Goal: Task Accomplishment & Management: Manage account settings

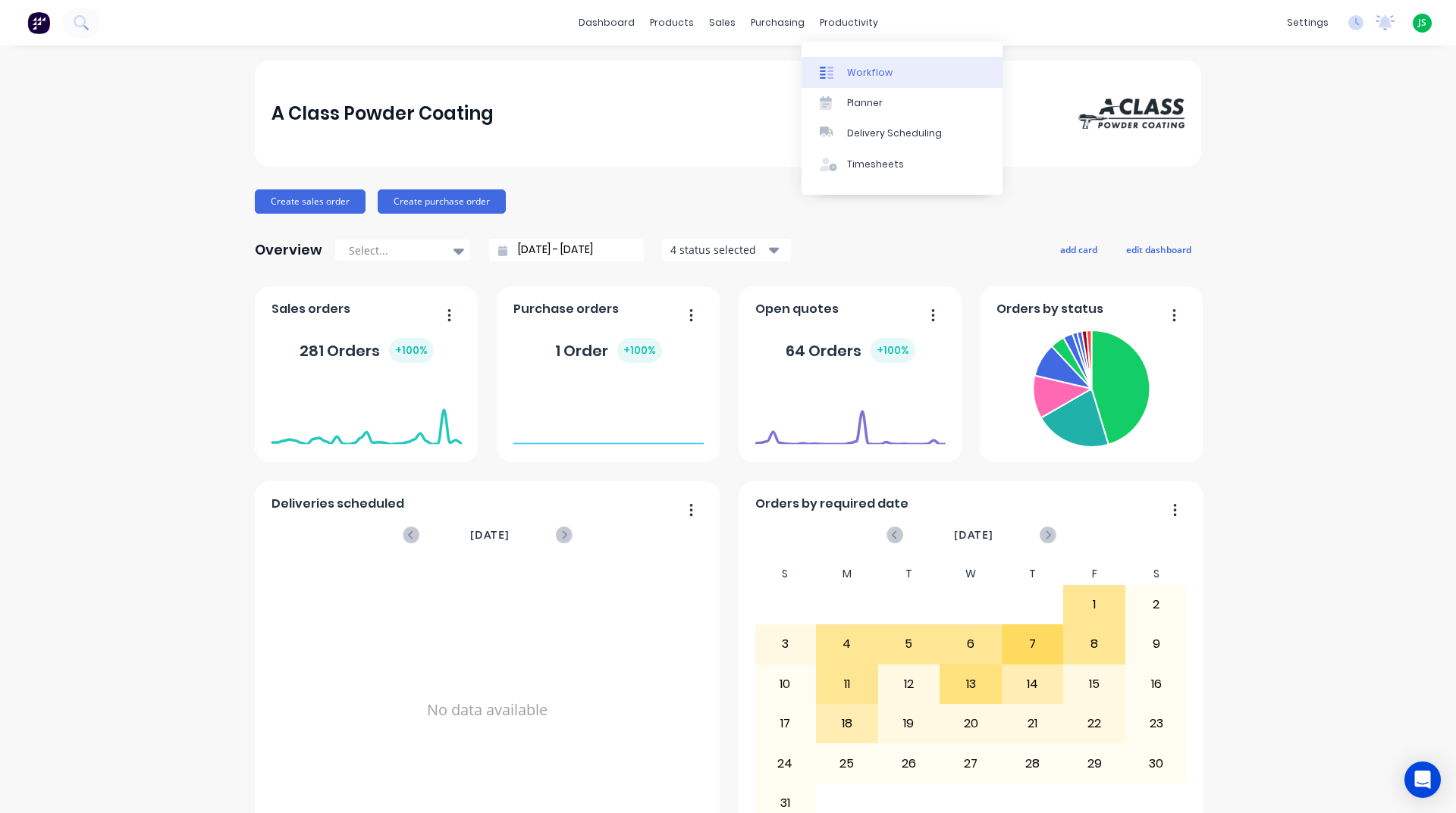
click at [839, 83] on link "Workflow" at bounding box center [902, 72] width 201 height 30
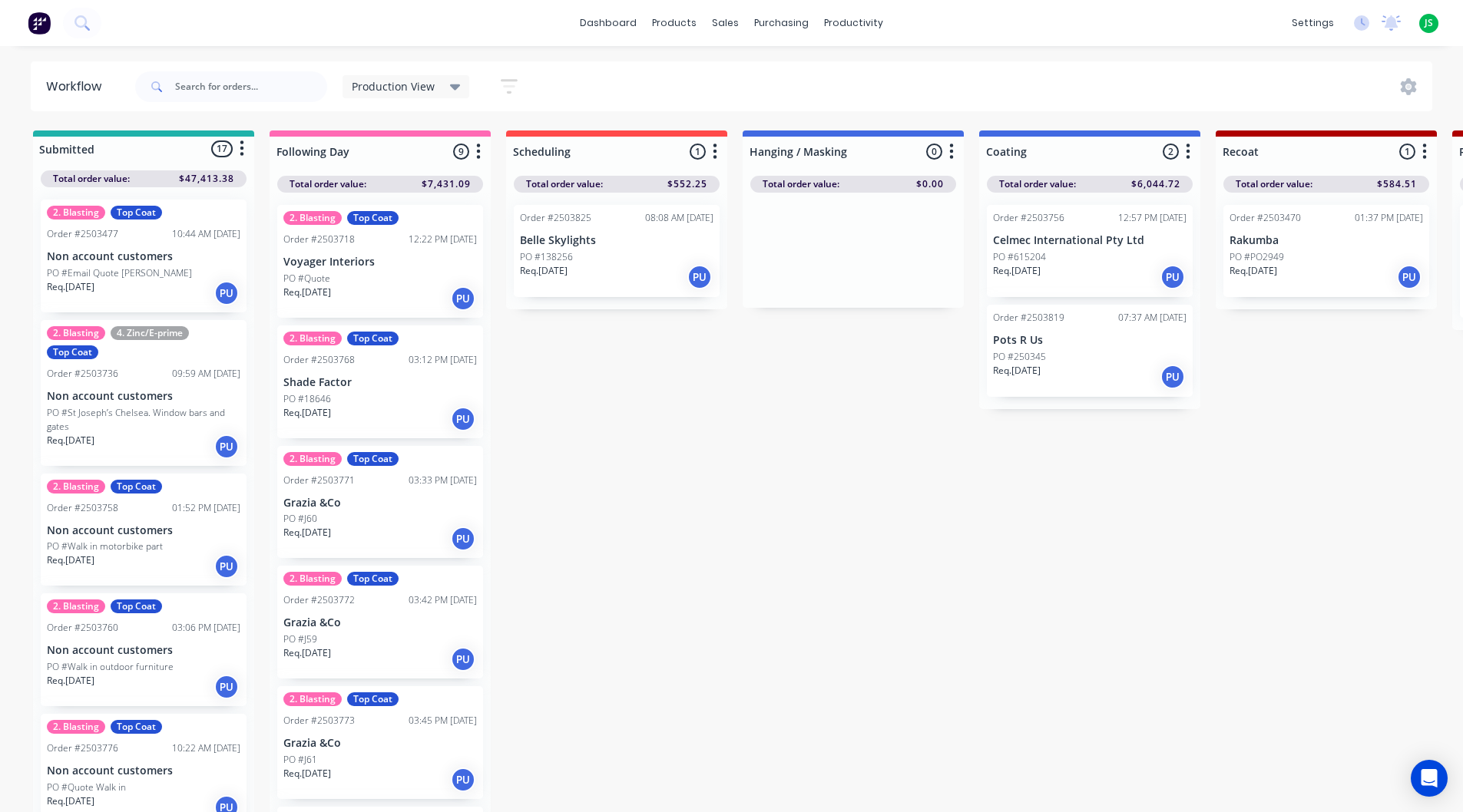
click at [1080, 283] on div "Req. [DATE] PU" at bounding box center [1090, 277] width 194 height 26
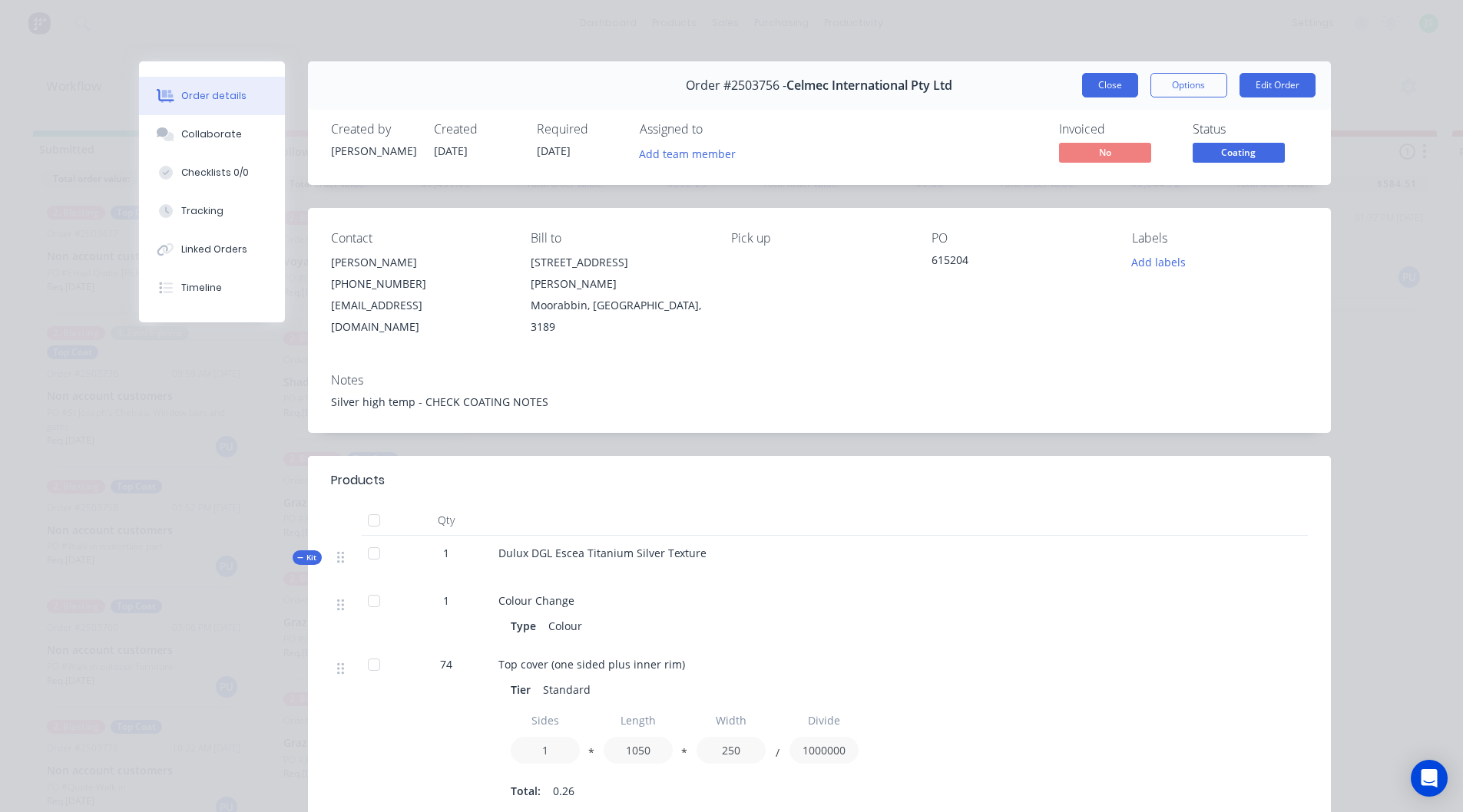
click at [1111, 86] on button "Close" at bounding box center [1110, 85] width 56 height 25
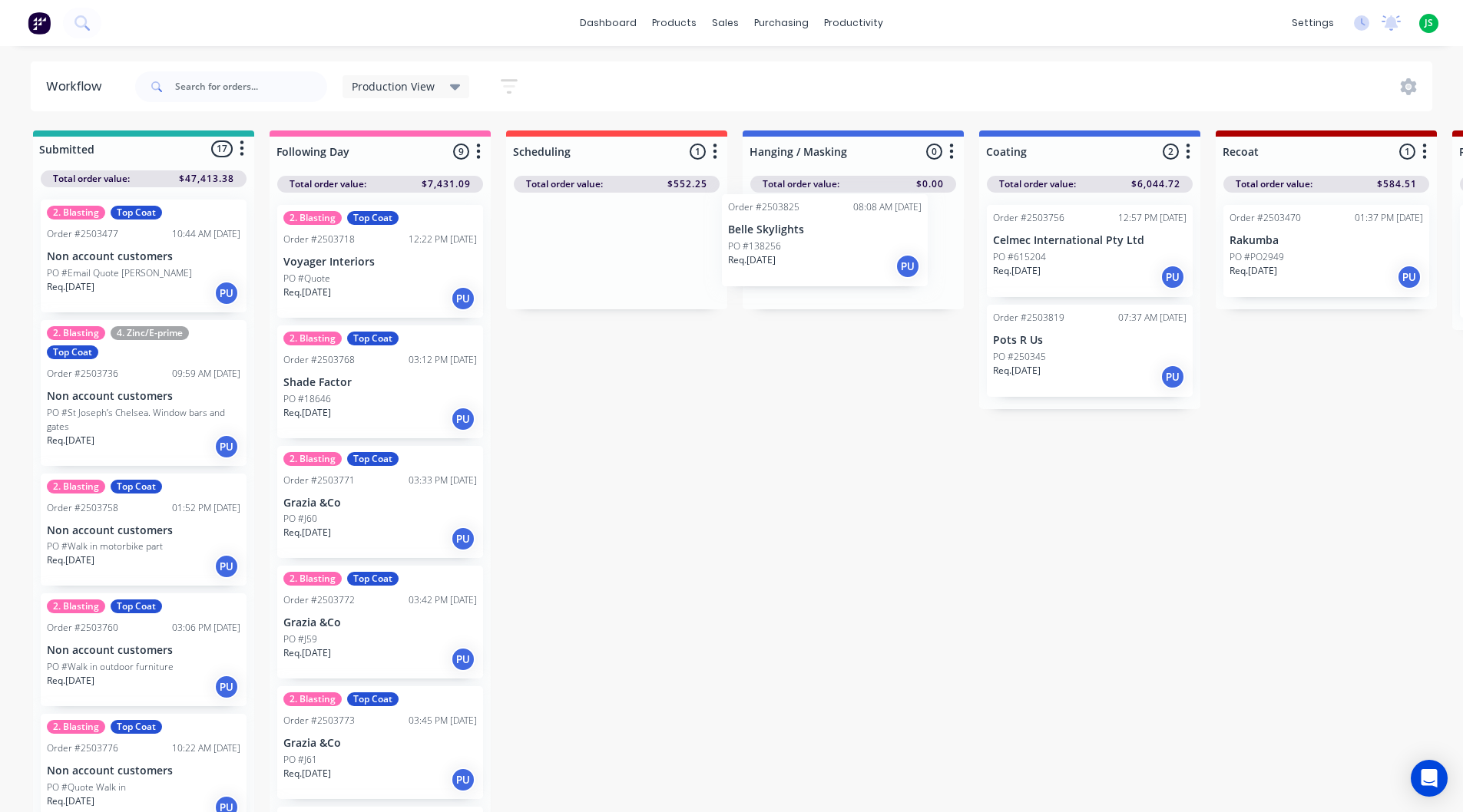
drag, startPoint x: 653, startPoint y: 266, endPoint x: 869, endPoint y: 251, distance: 216.5
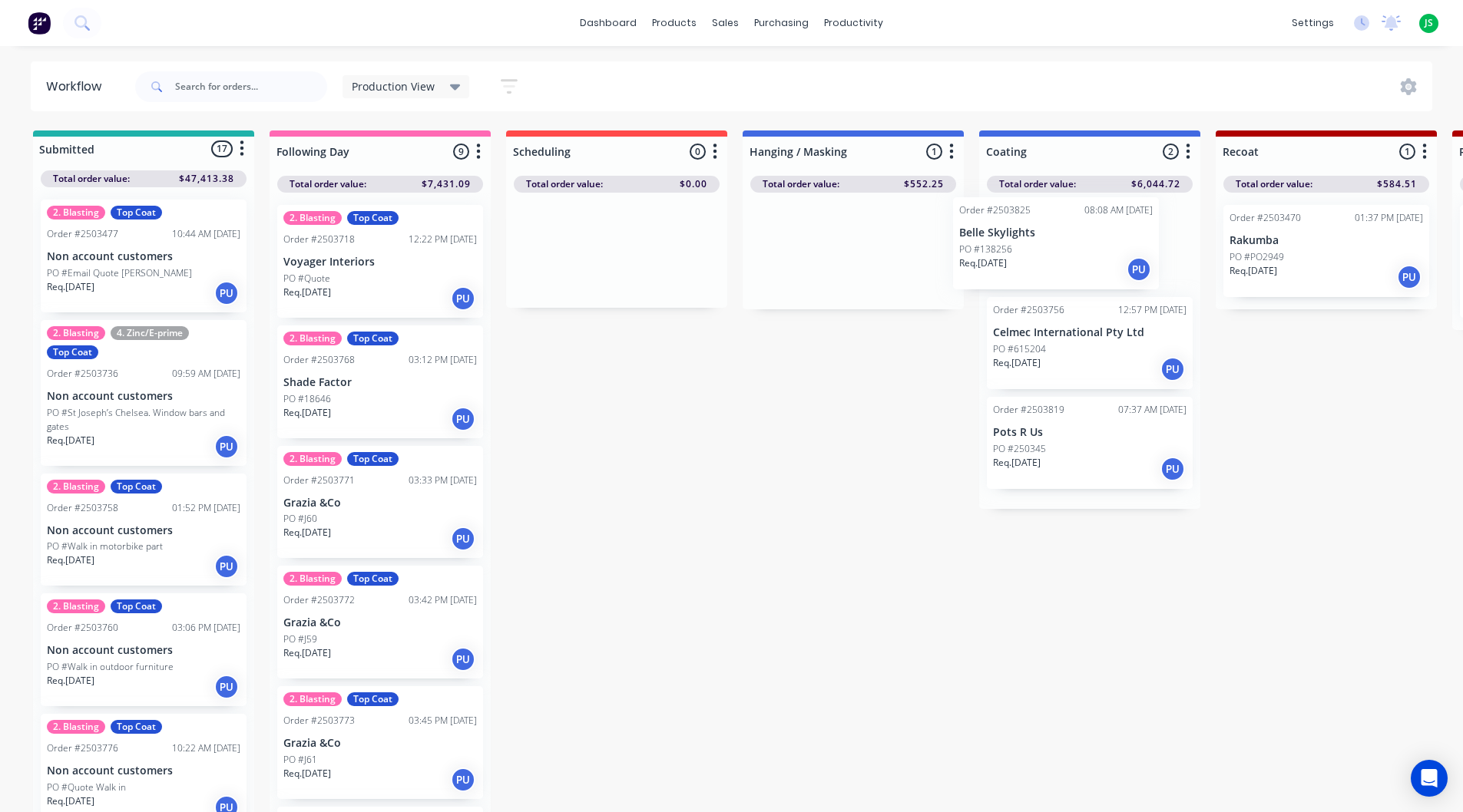
drag, startPoint x: 878, startPoint y: 265, endPoint x: 1084, endPoint y: 255, distance: 206.2
click at [619, 27] on link "dashboard" at bounding box center [608, 22] width 72 height 23
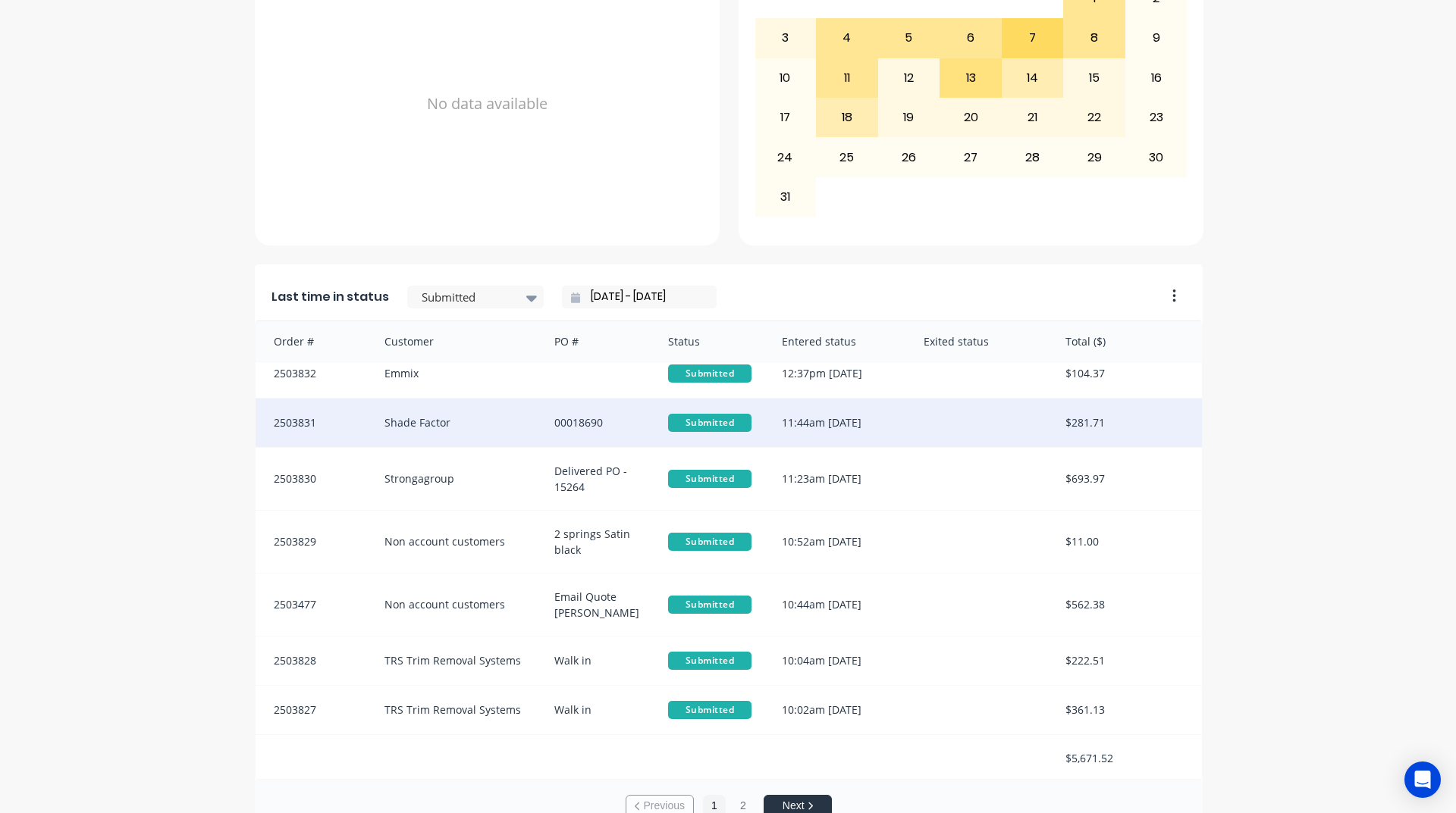
scroll to position [15, 0]
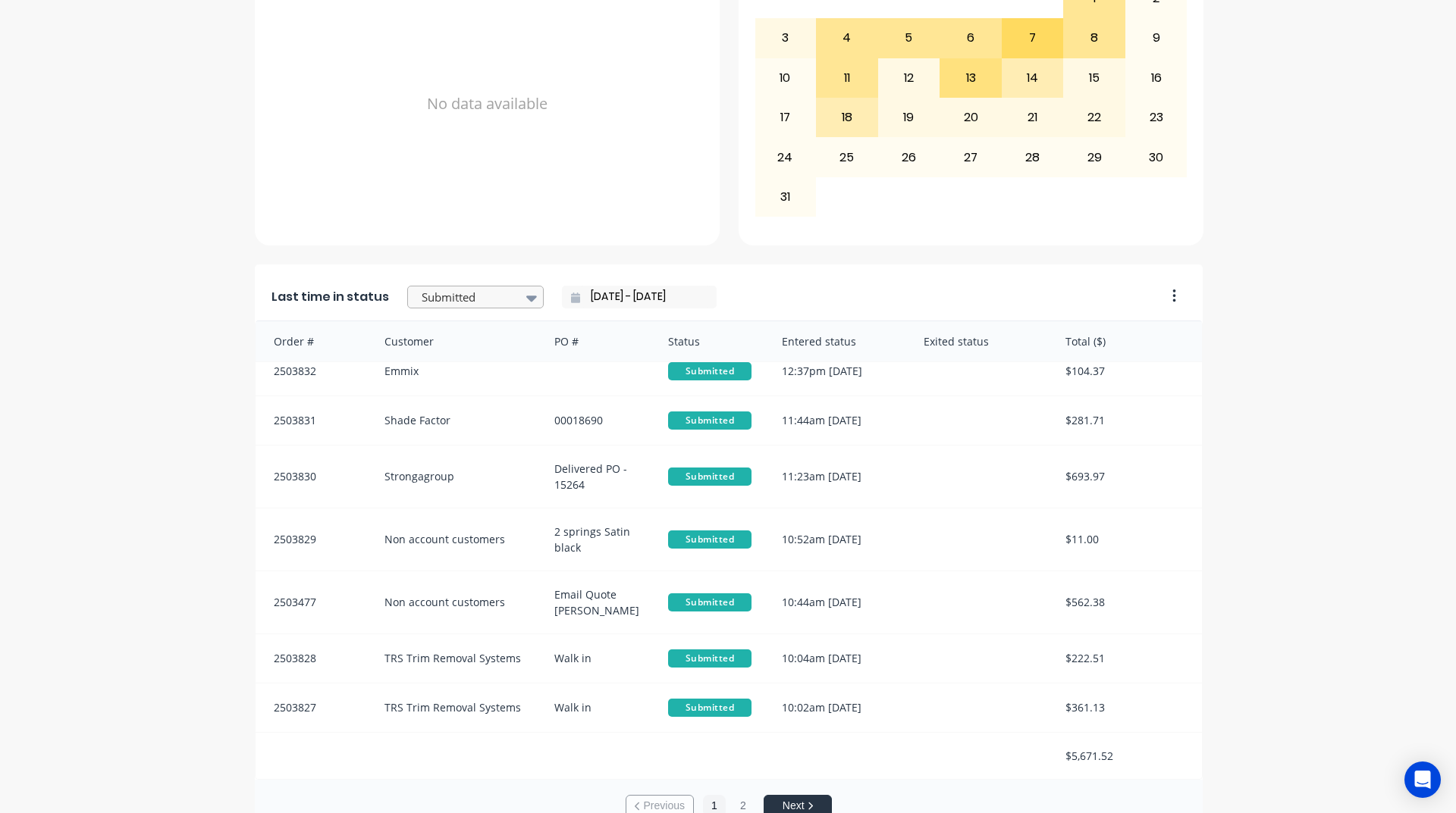
click at [477, 299] on div at bounding box center [468, 298] width 96 height 19
click at [466, 426] on div "Coating" at bounding box center [475, 412] width 137 height 28
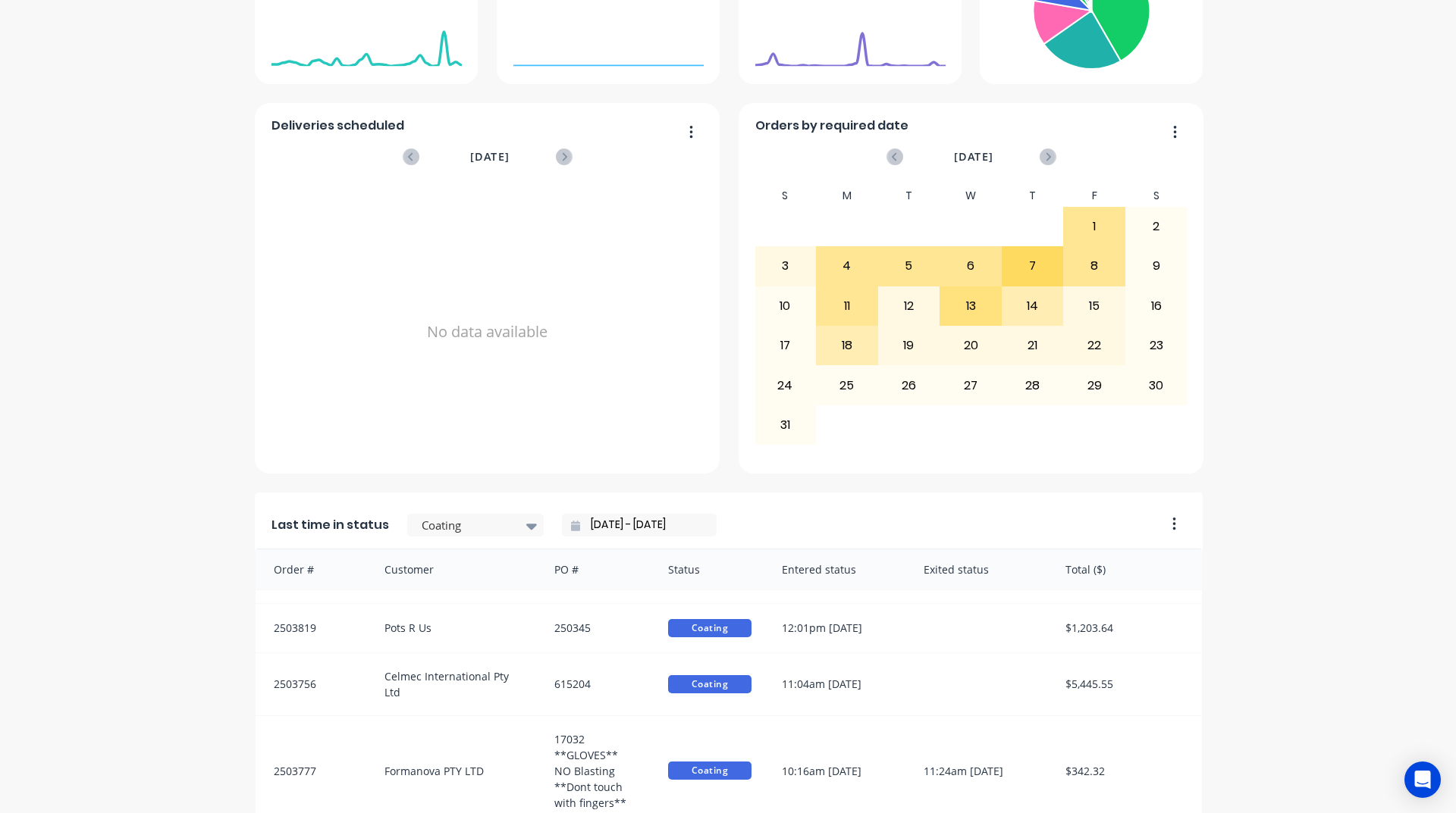
scroll to position [0, 0]
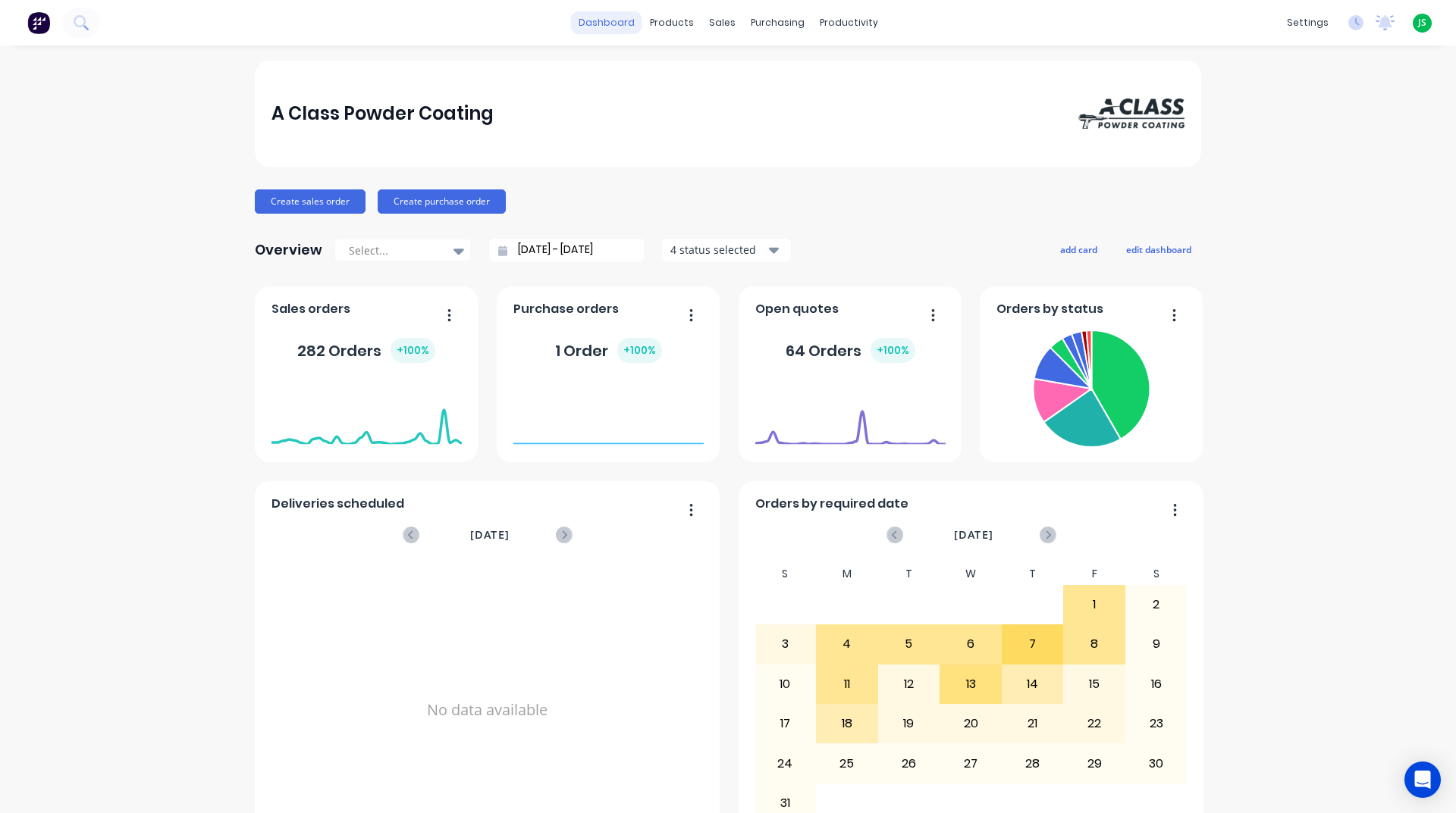
click at [614, 24] on link "dashboard" at bounding box center [606, 22] width 71 height 23
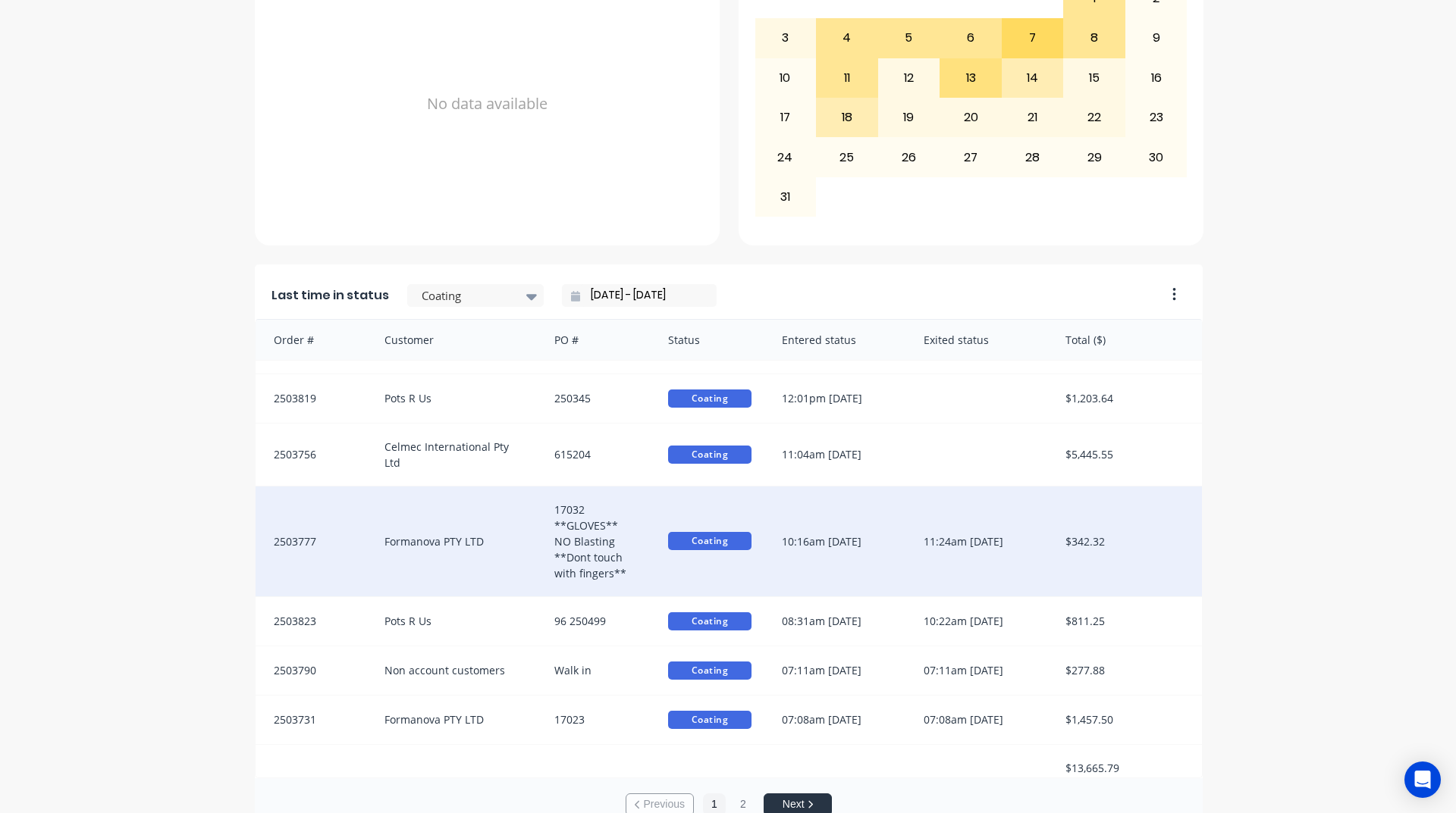
scroll to position [3, 0]
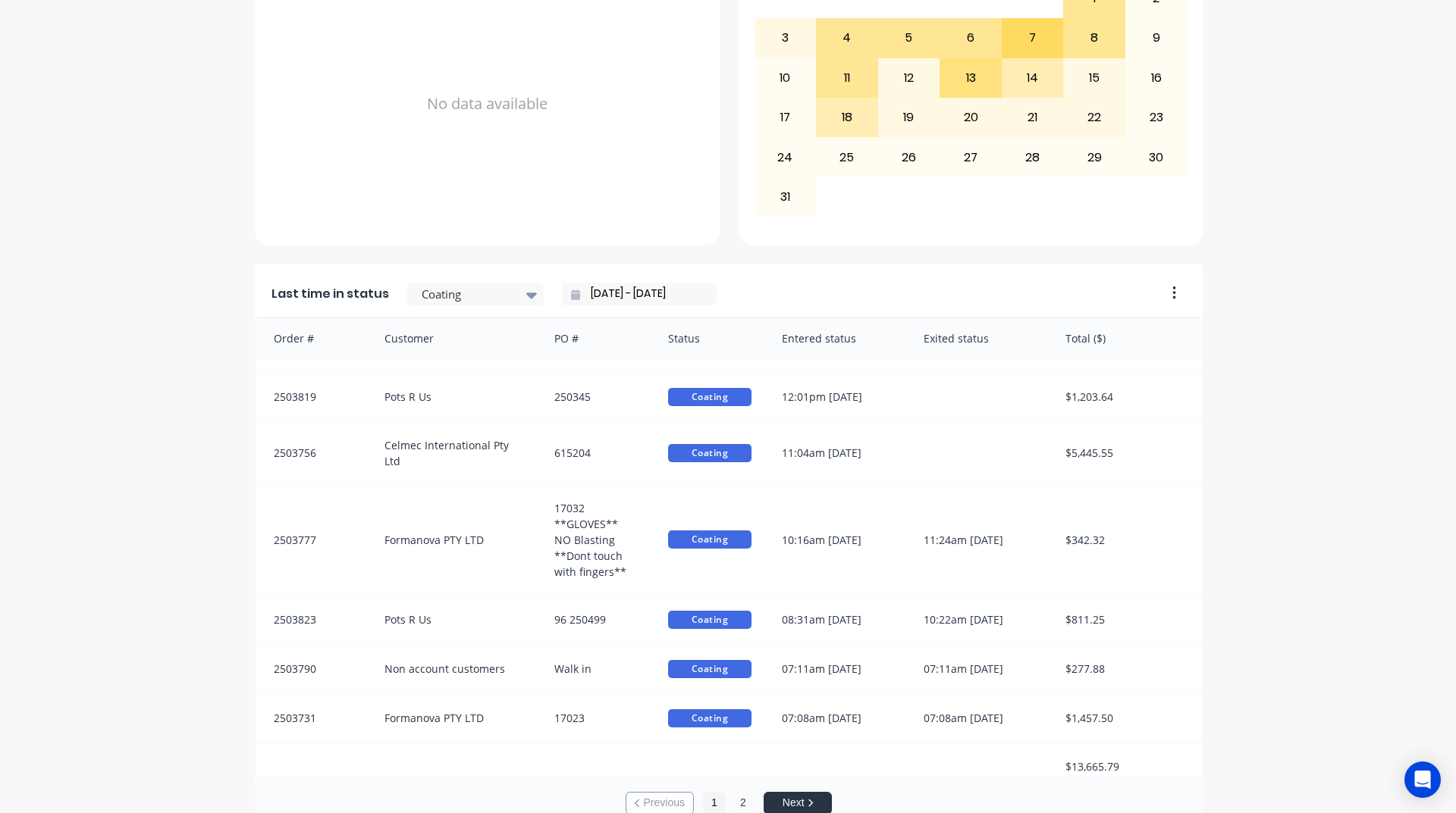
click at [737, 801] on button "2" at bounding box center [743, 804] width 23 height 23
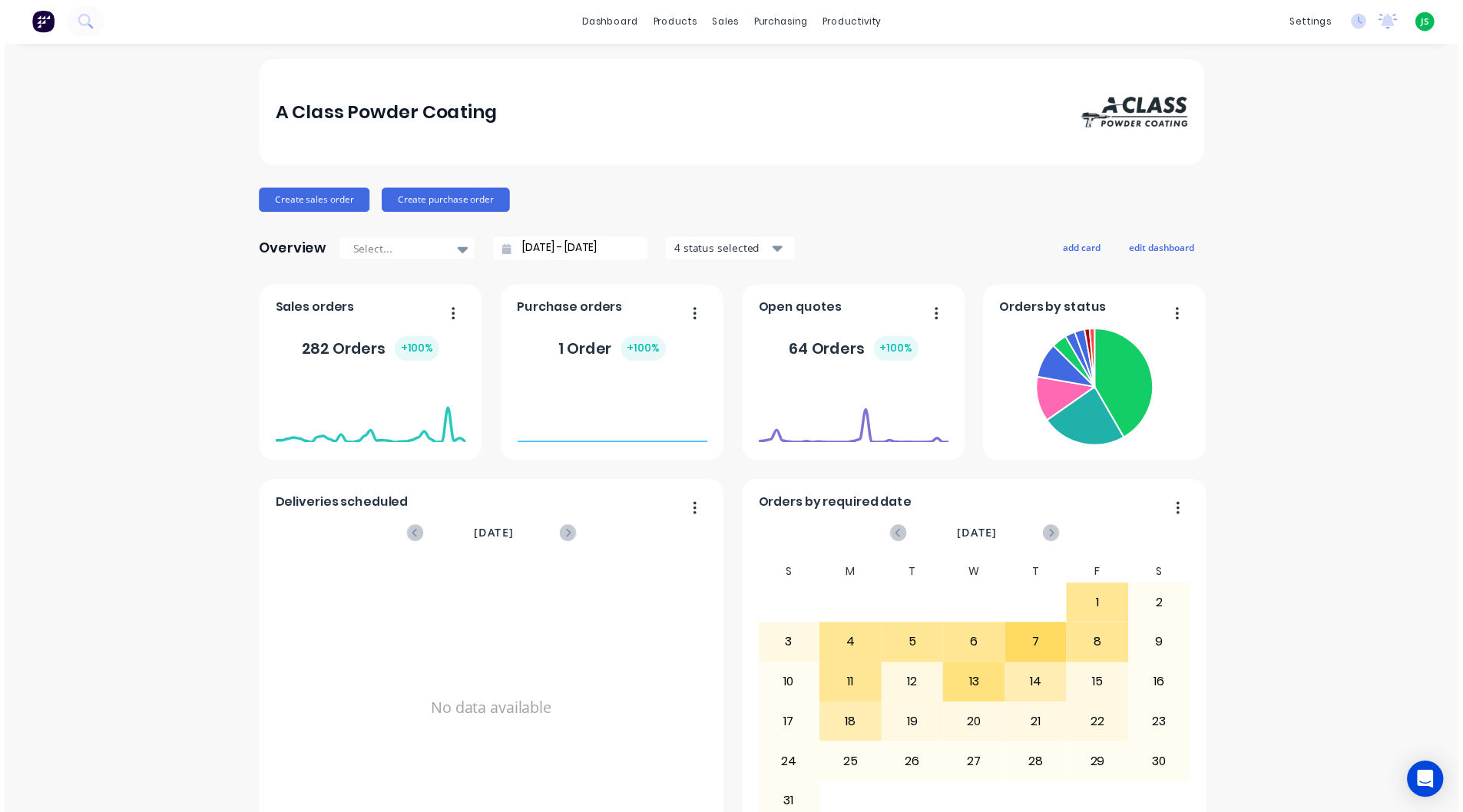
scroll to position [0, 0]
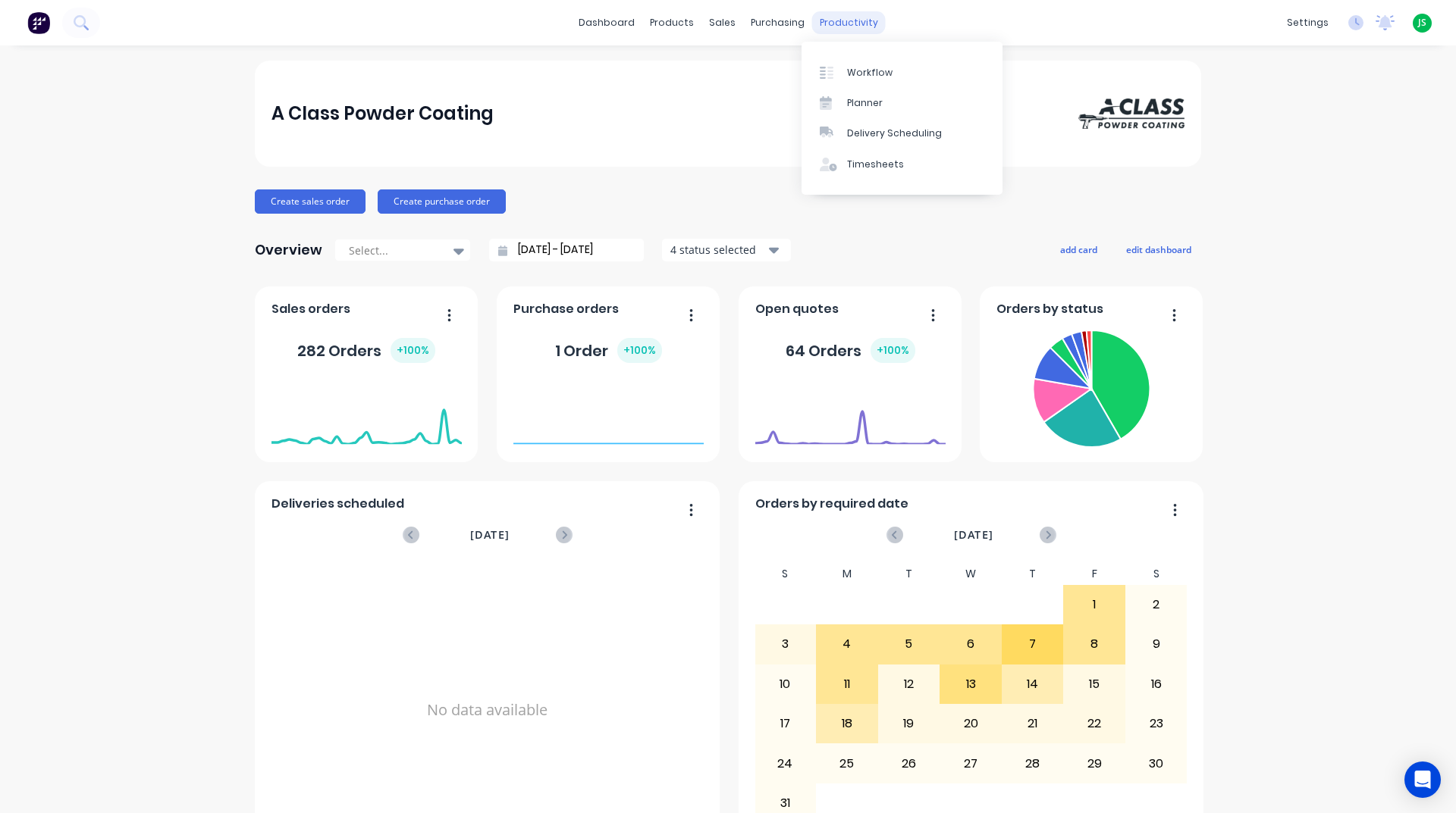
click at [846, 15] on div "productivity" at bounding box center [849, 22] width 74 height 23
click at [851, 78] on div "Workflow" at bounding box center [870, 72] width 46 height 13
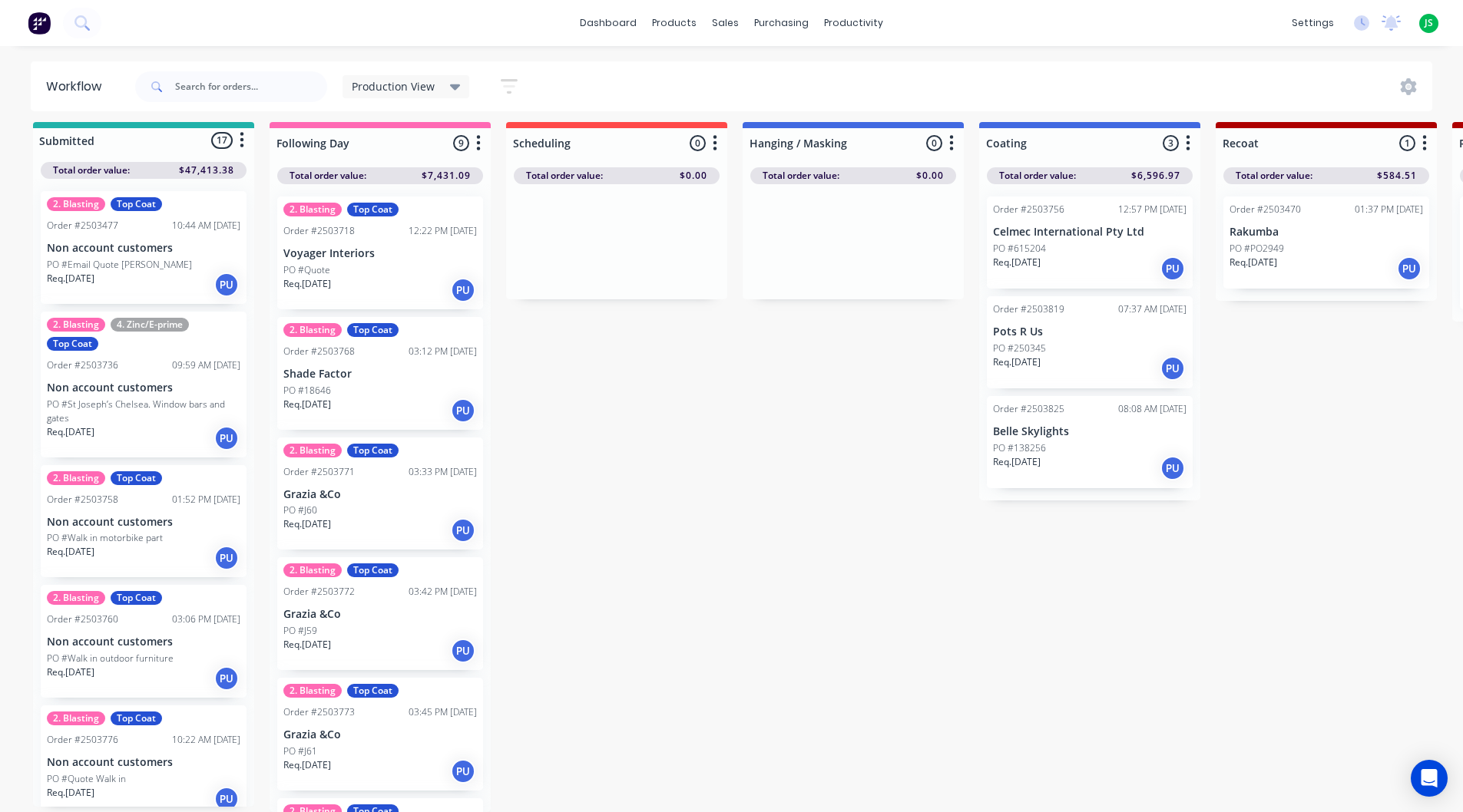
scroll to position [20, 0]
click at [1143, 465] on div "Req. [DATE] PU" at bounding box center [1090, 468] width 194 height 26
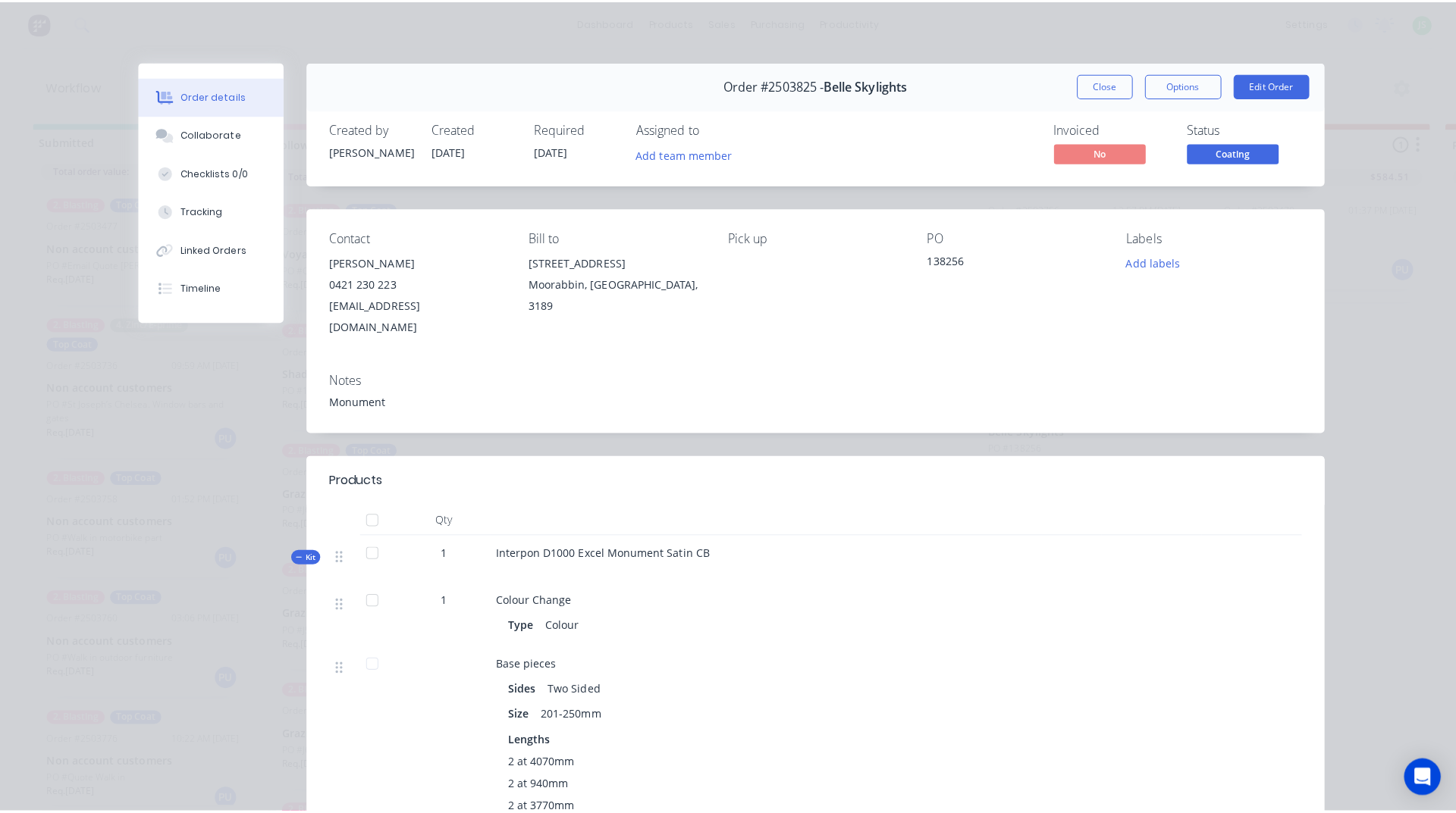
scroll to position [0, 0]
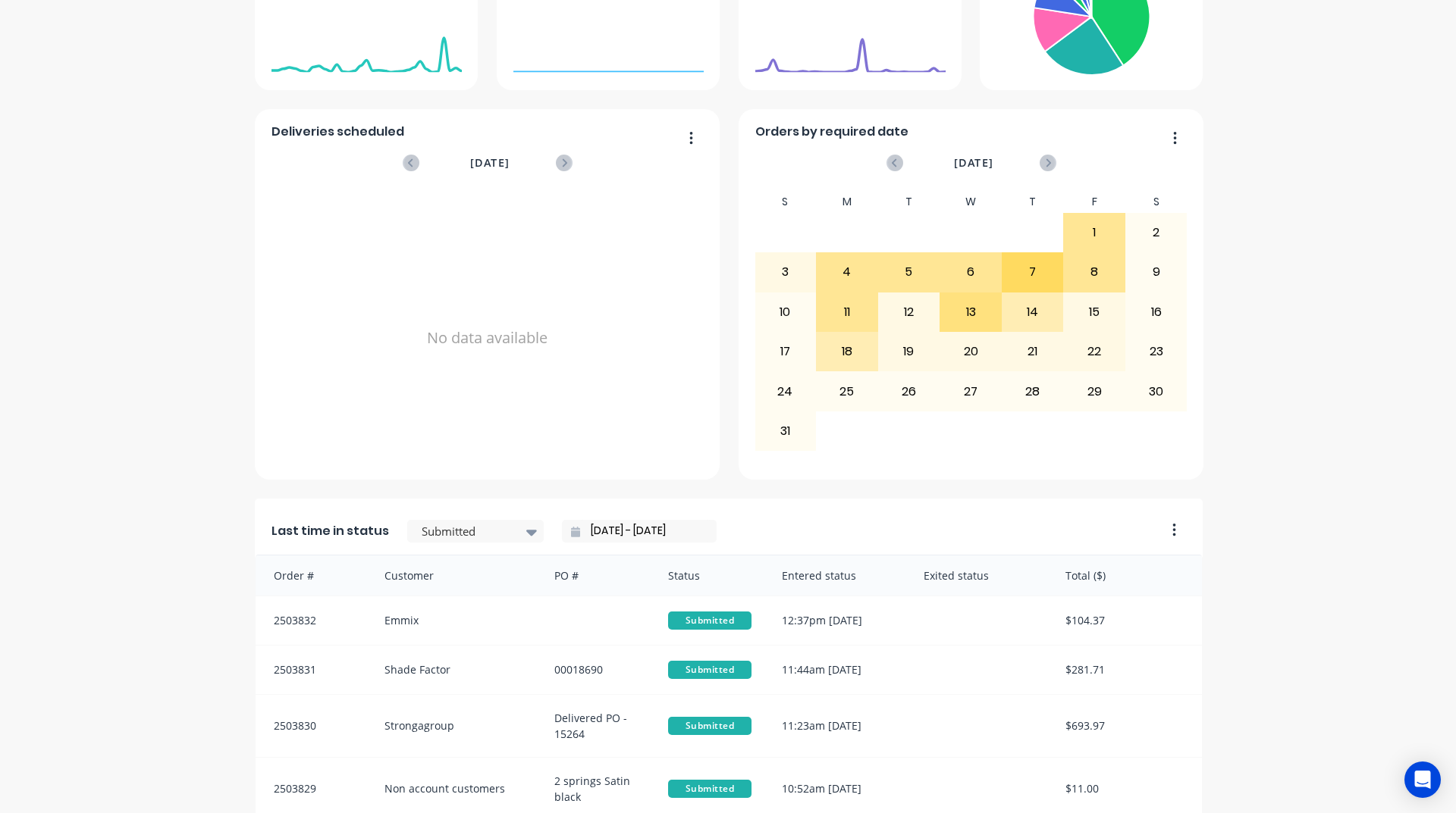
scroll to position [531, 0]
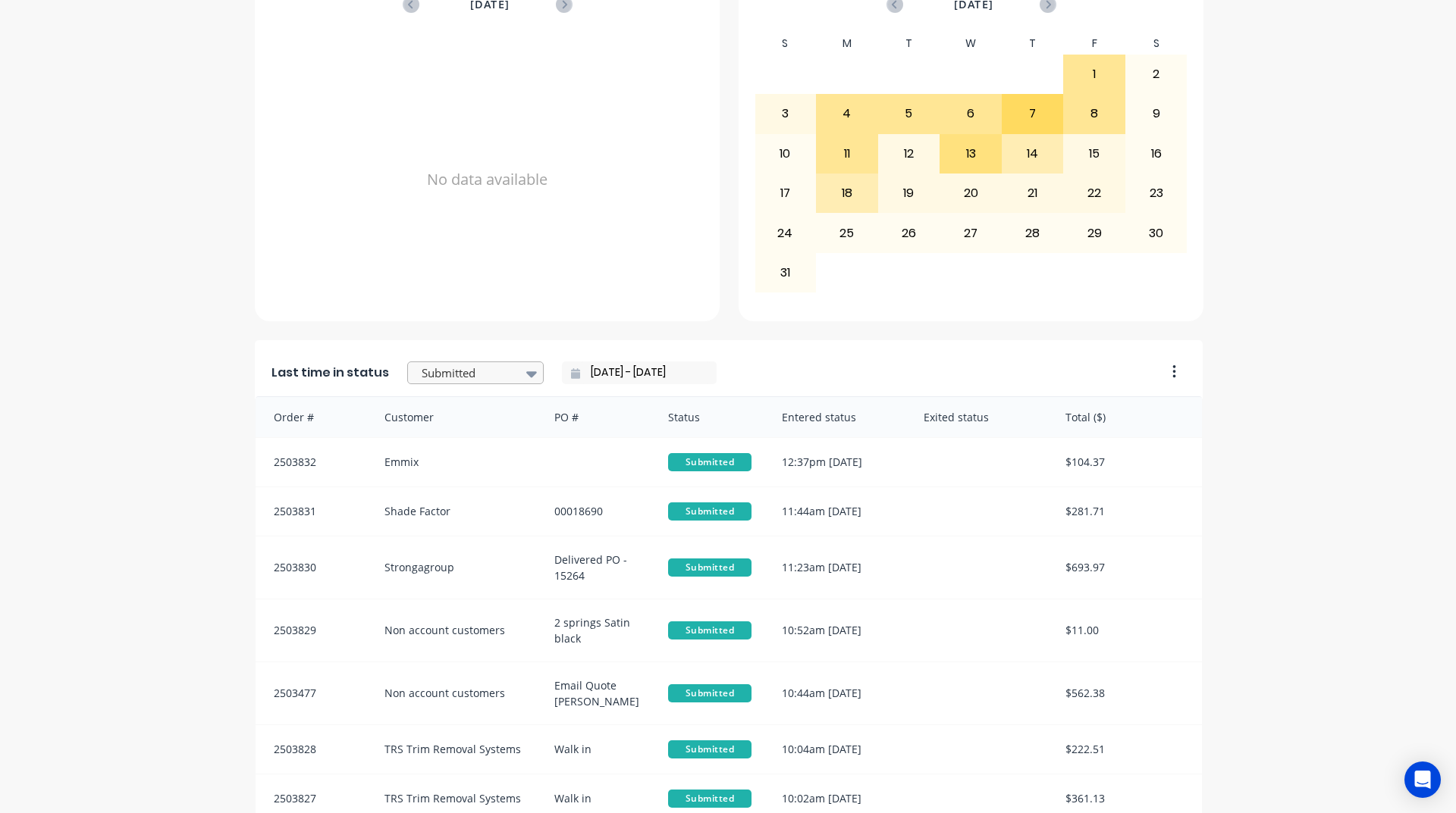
drag, startPoint x: 509, startPoint y: 371, endPoint x: 496, endPoint y: 378, distance: 14.8
click at [508, 369] on div "Submitted" at bounding box center [475, 373] width 137 height 23
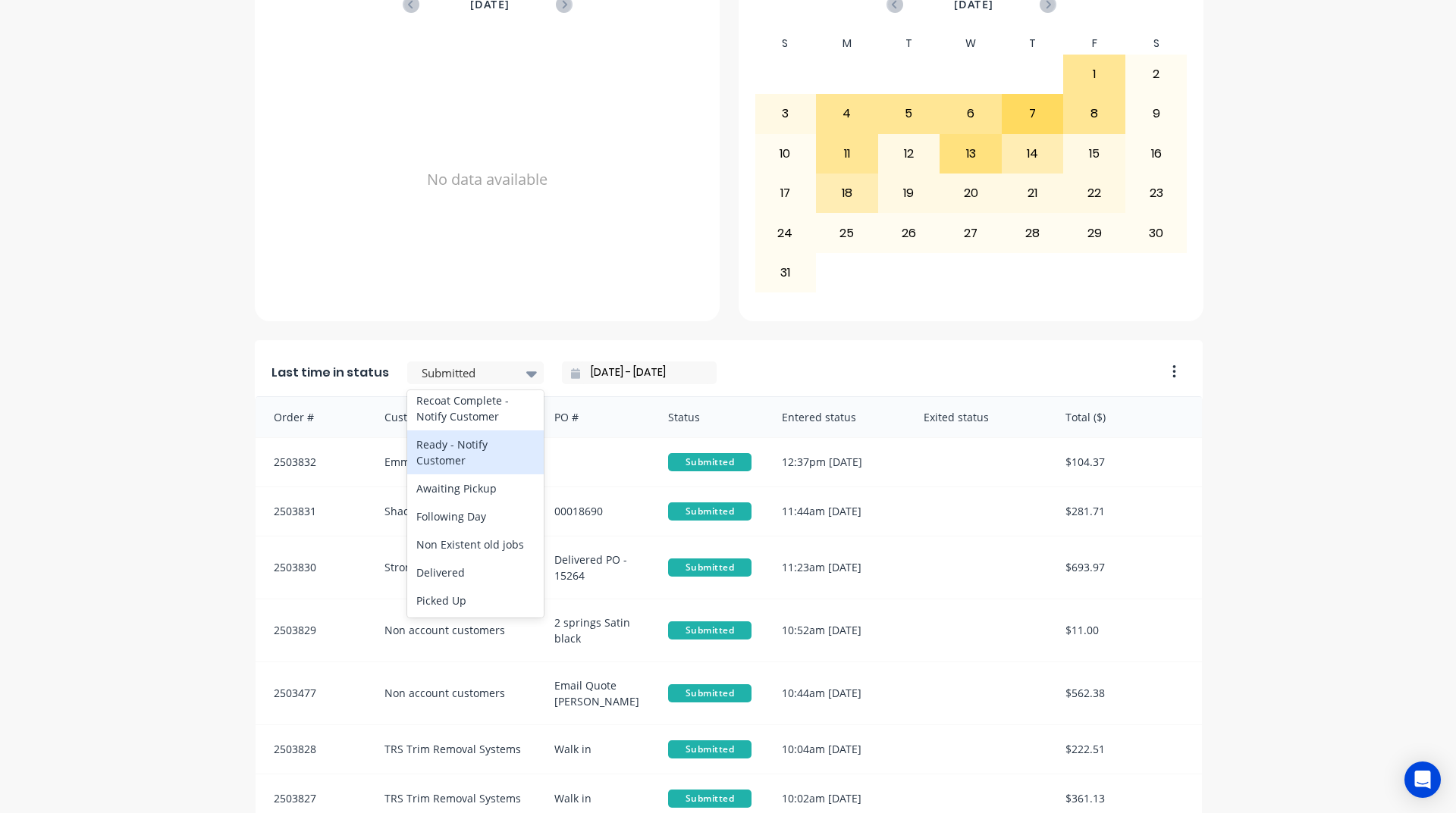
click at [478, 442] on div "Ready - Notify Customer" at bounding box center [475, 453] width 137 height 44
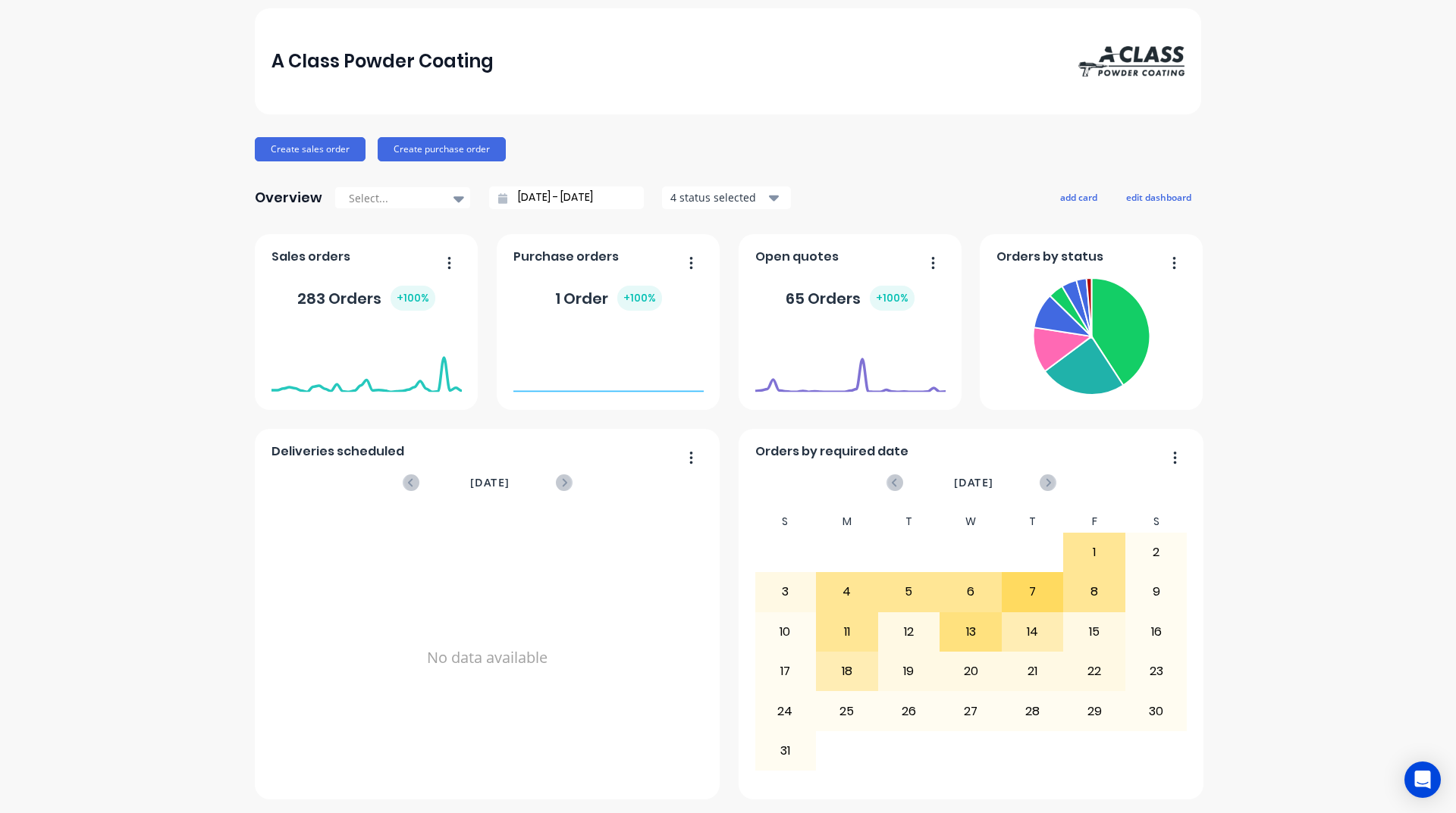
scroll to position [0, 0]
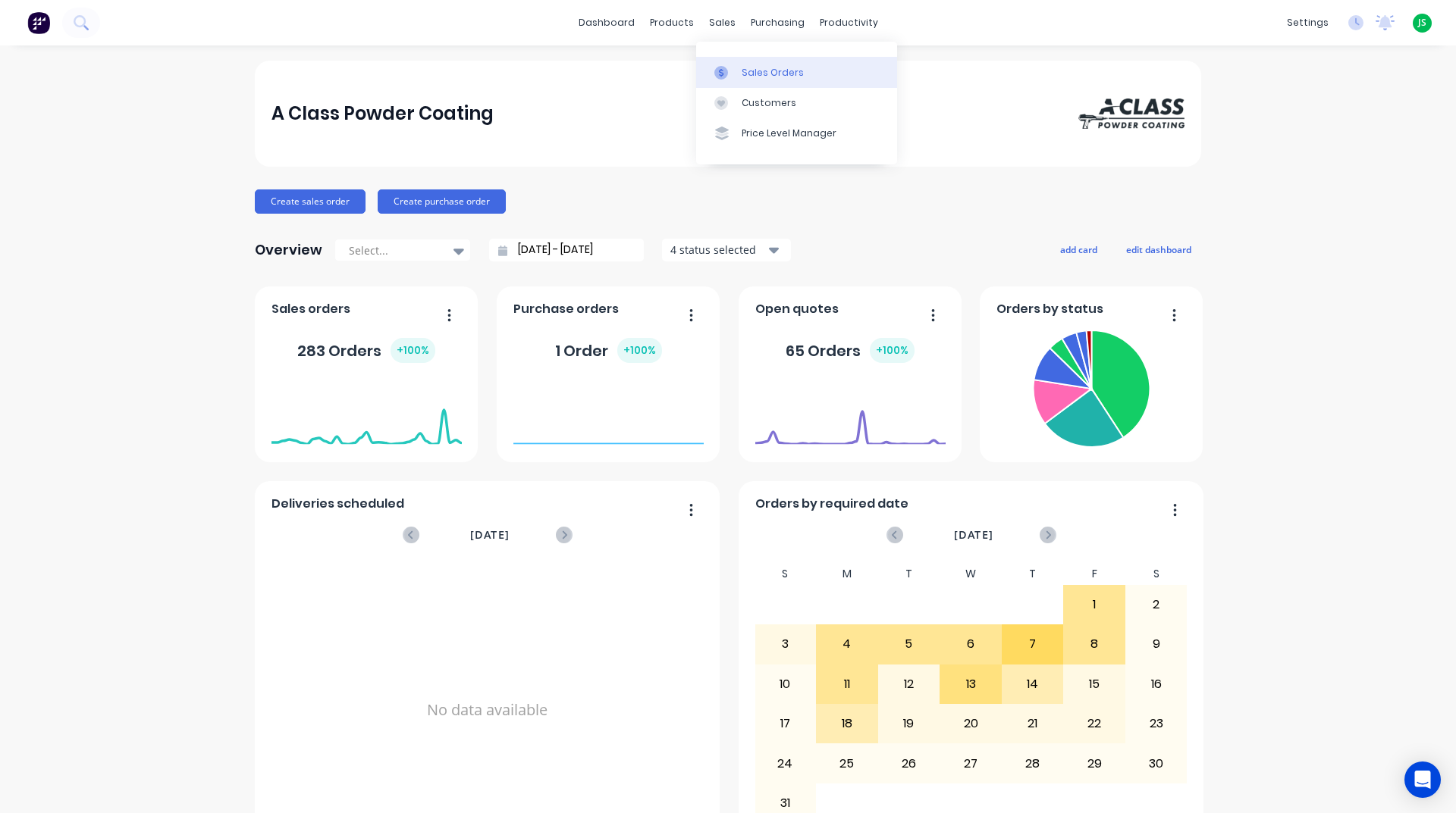
click at [730, 76] on div at bounding box center [726, 72] width 23 height 13
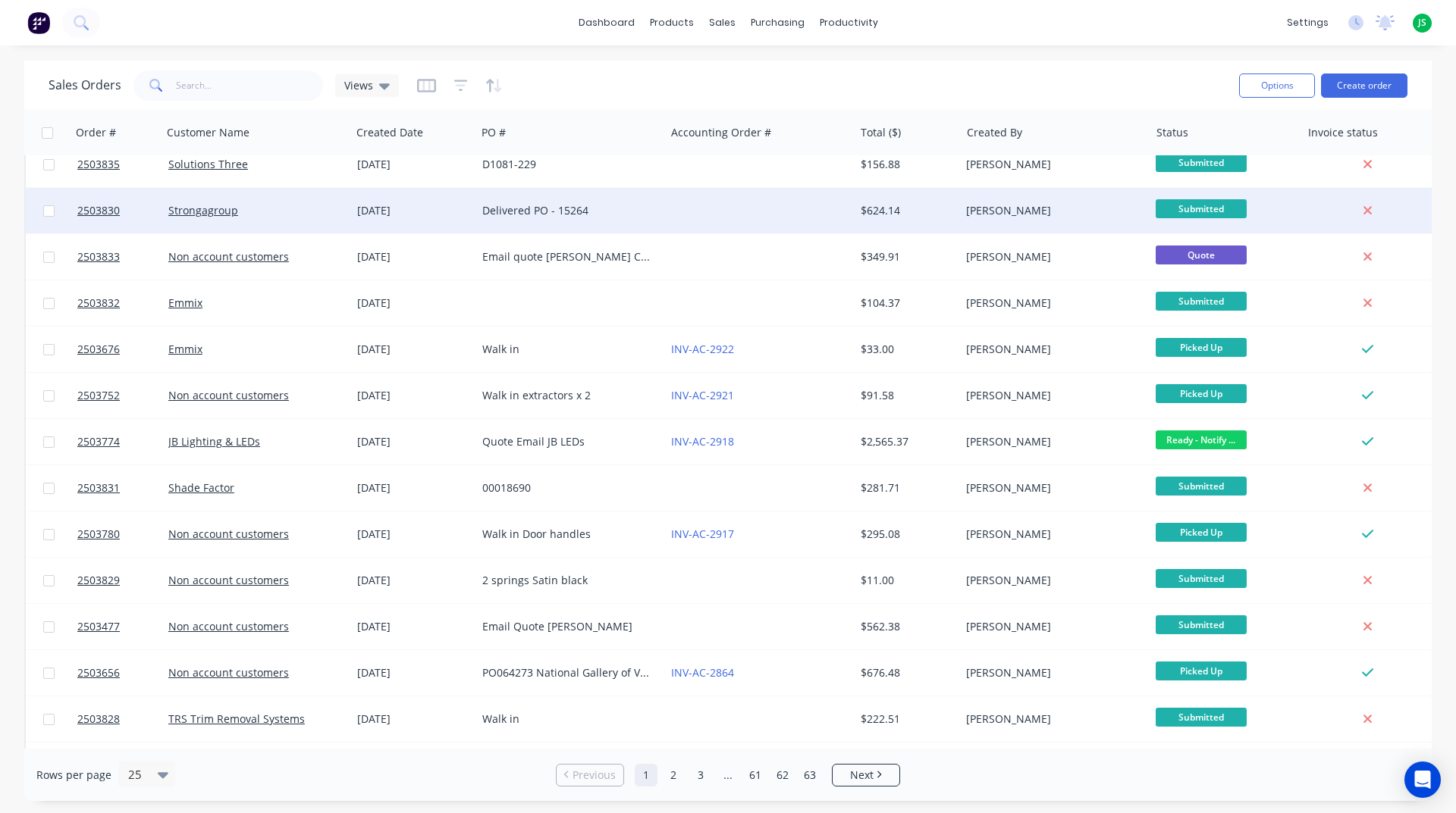
scroll to position [228, 0]
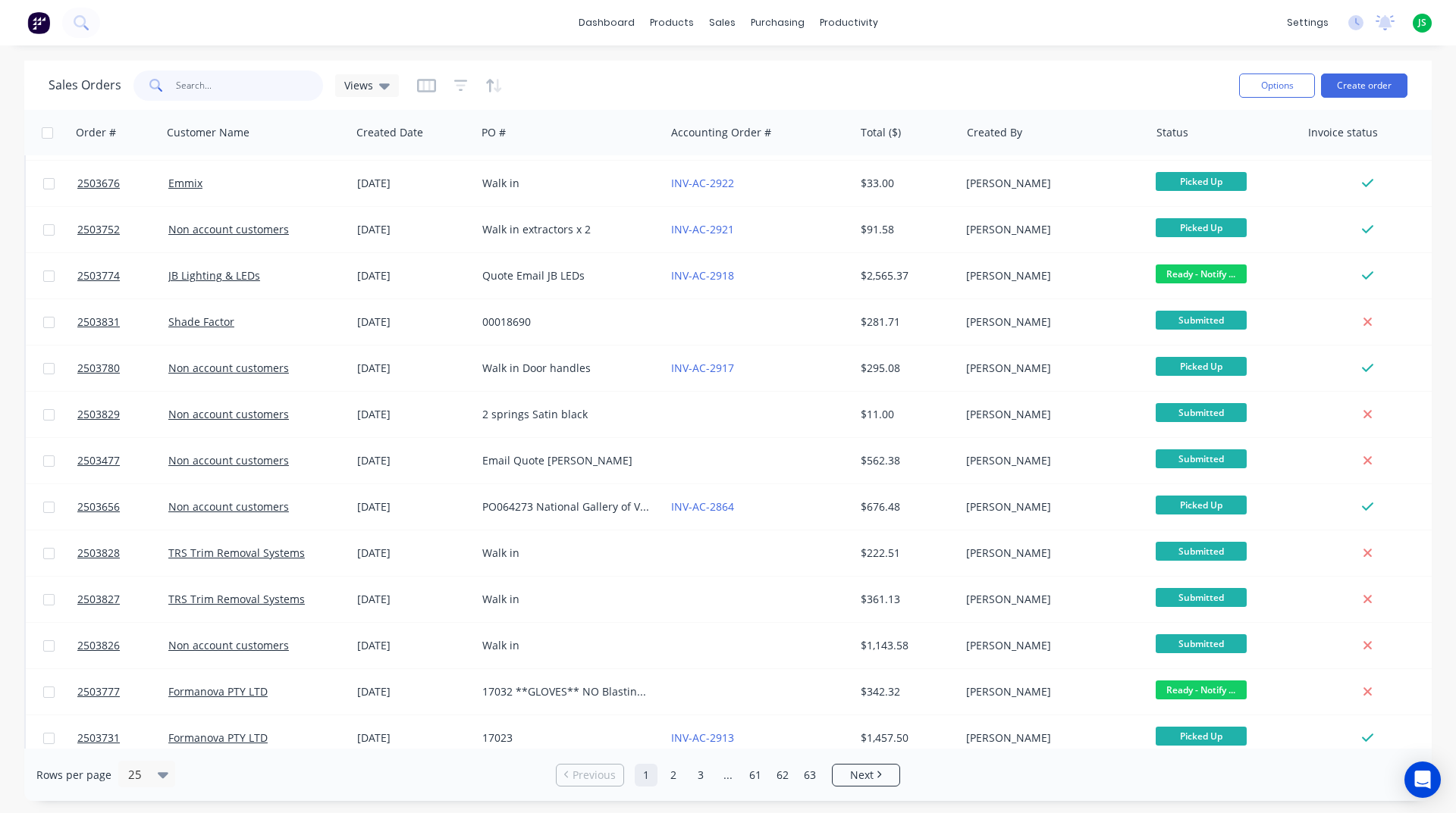
click at [266, 82] on input "text" at bounding box center [250, 85] width 148 height 30
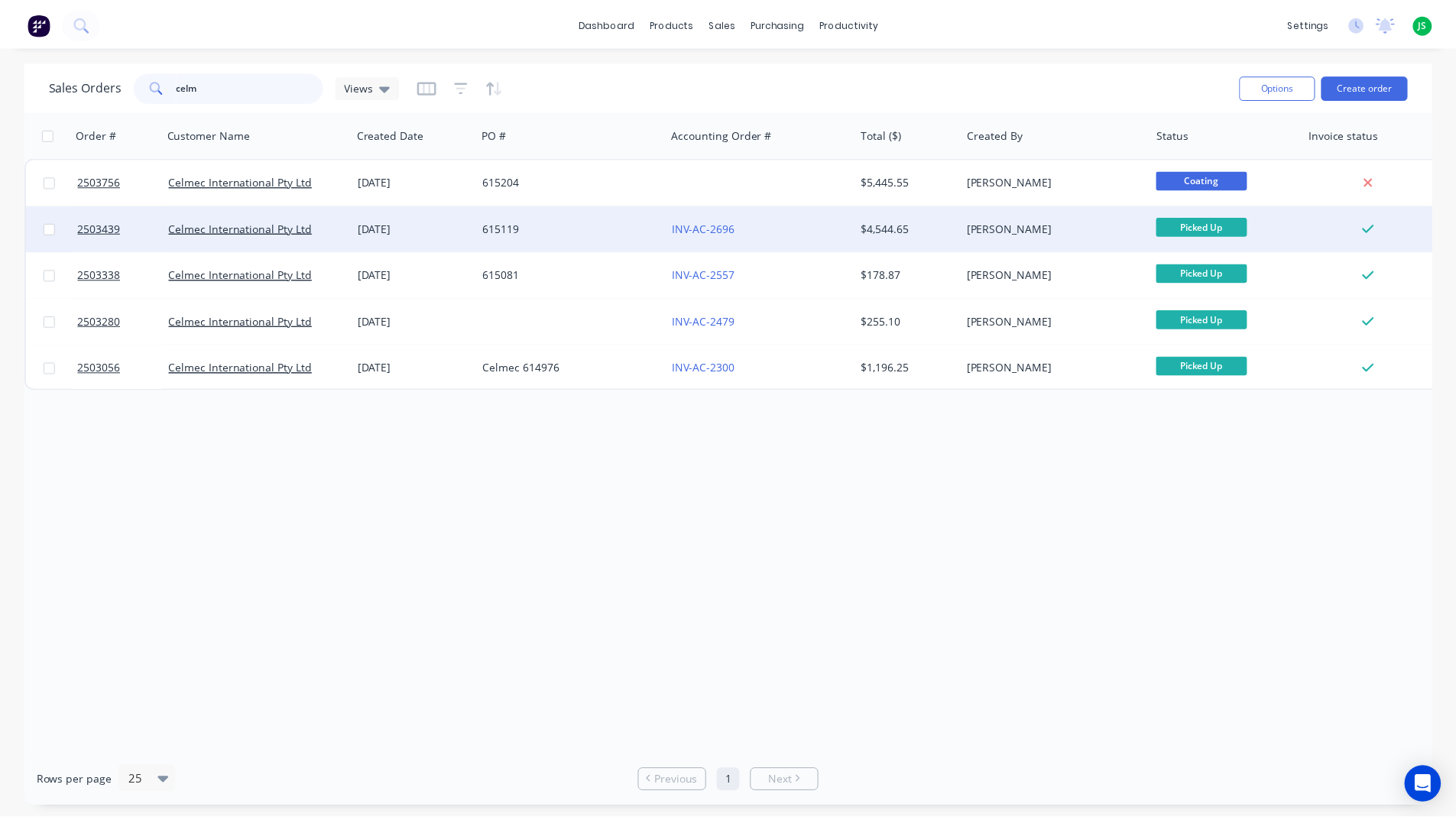
scroll to position [0, 0]
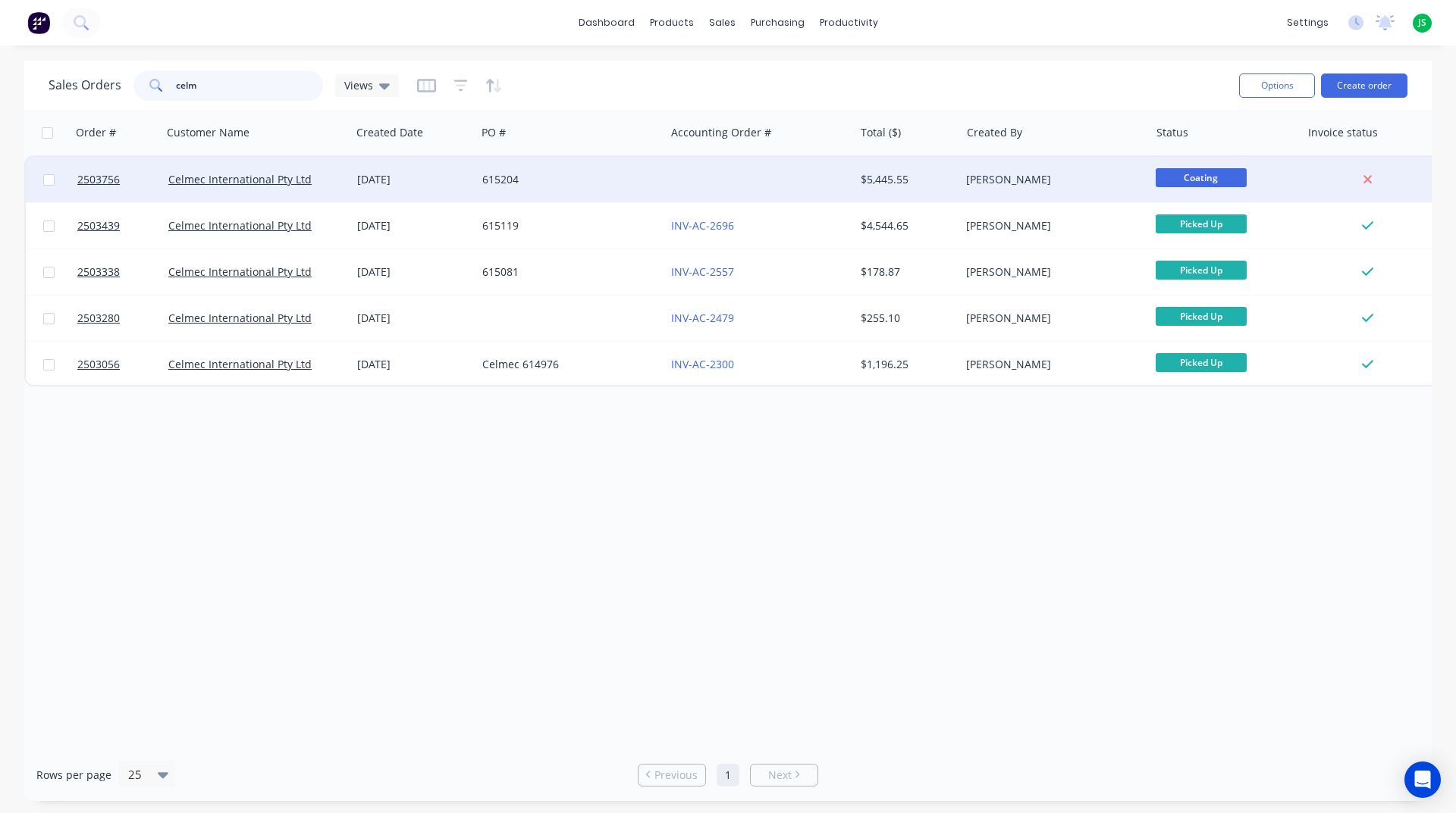
type input "celm"
click at [384, 160] on div "[DATE]" at bounding box center [413, 180] width 125 height 46
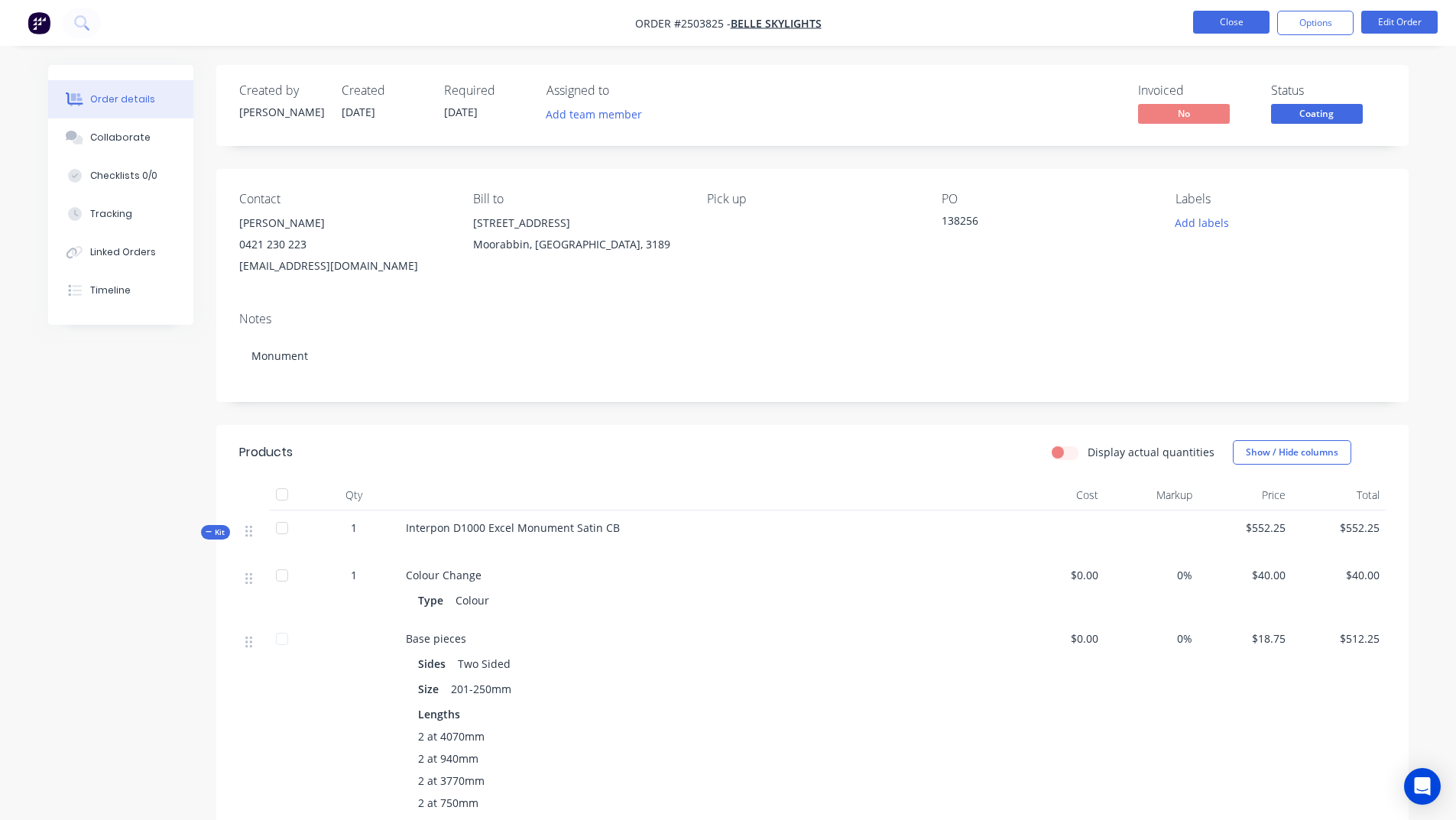
click at [1217, 18] on button "Close" at bounding box center [1231, 22] width 76 height 23
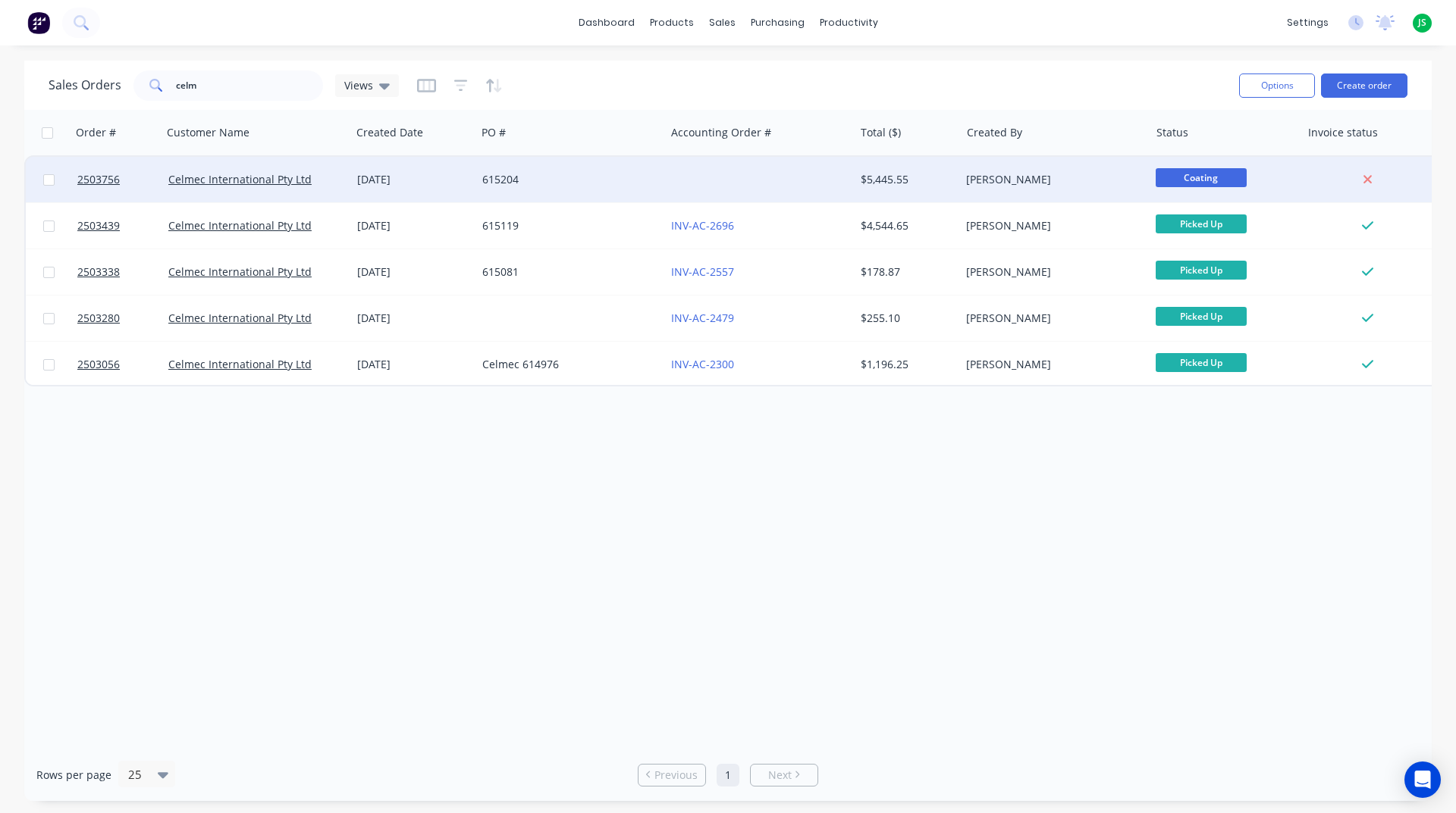
click at [560, 191] on div "615204" at bounding box center [571, 180] width 189 height 46
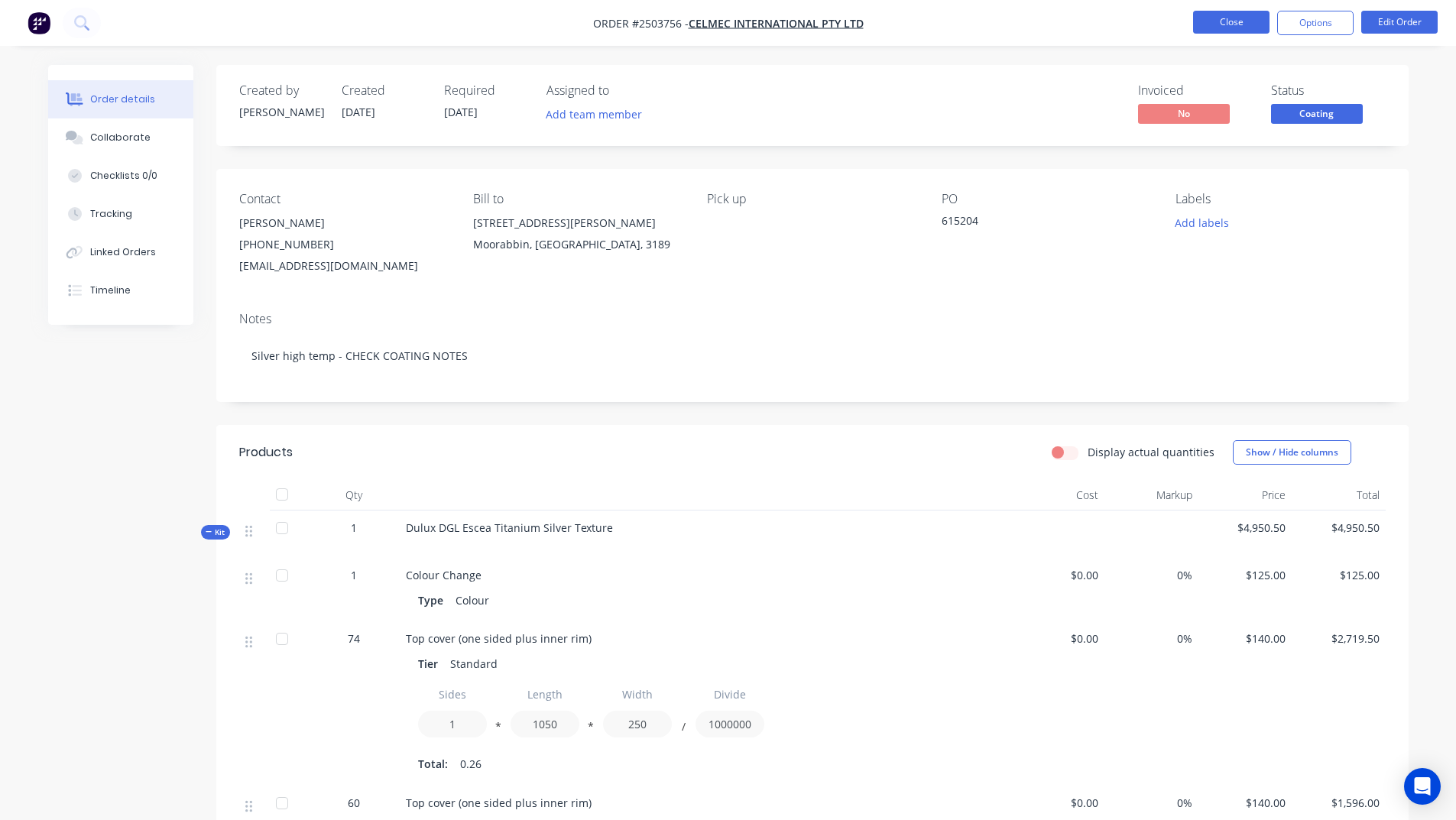
click at [1215, 21] on button "Close" at bounding box center [1231, 22] width 76 height 23
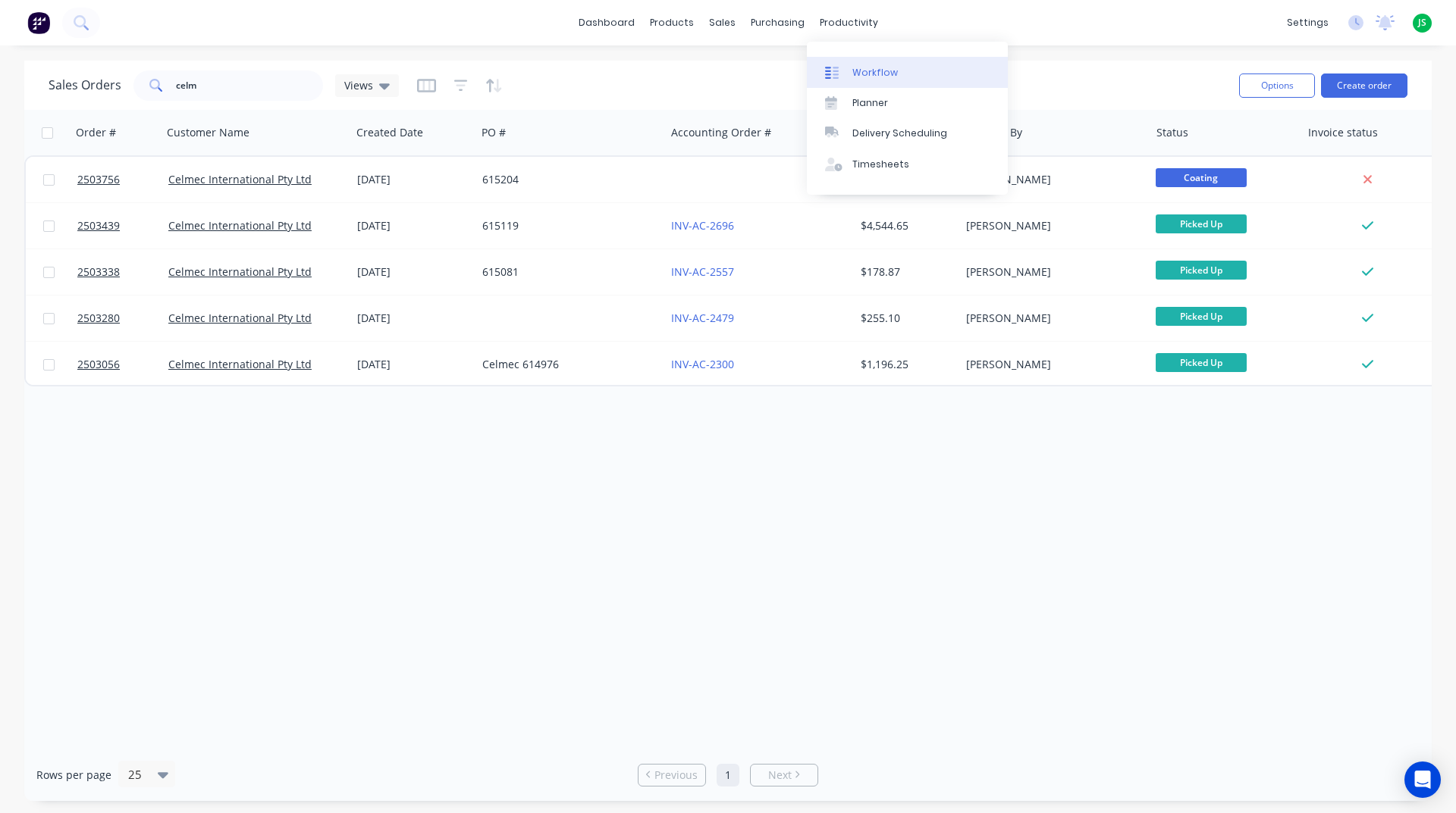
click at [844, 63] on link "Workflow" at bounding box center [907, 72] width 201 height 30
